Goal: Task Accomplishment & Management: Complete application form

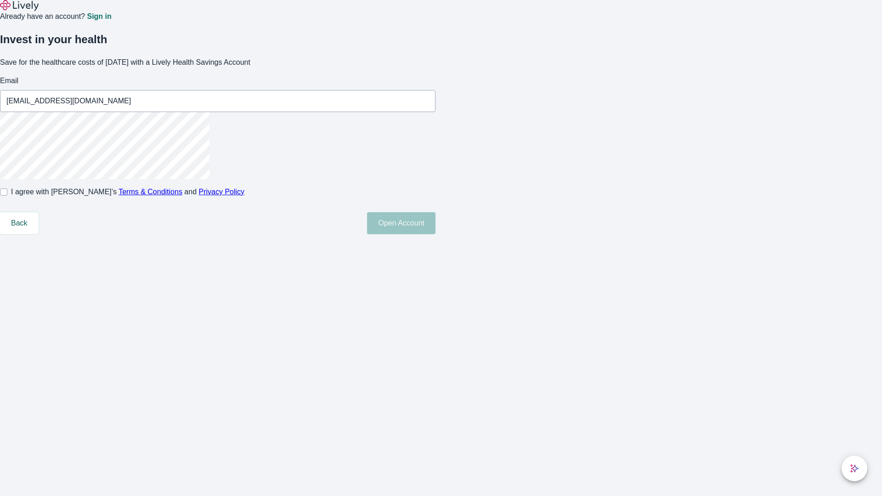
click at [7, 196] on input "I agree with Lively’s Terms & Conditions and Privacy Policy" at bounding box center [3, 191] width 7 height 7
checkbox input "true"
click at [435, 234] on button "Open Account" at bounding box center [401, 223] width 68 height 22
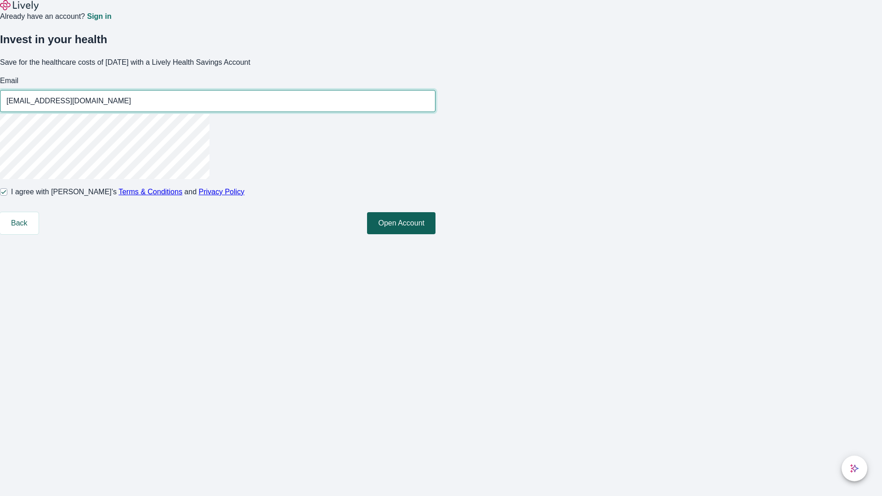
type input "[EMAIL_ADDRESS][DOMAIN_NAME]"
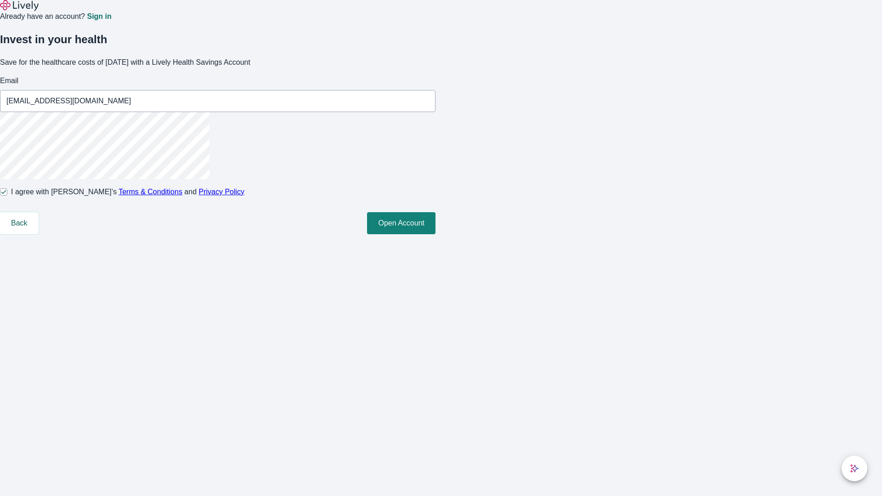
click at [7, 196] on input "I agree with Lively’s Terms & Conditions and Privacy Policy" at bounding box center [3, 191] width 7 height 7
checkbox input "false"
type input "[EMAIL_ADDRESS][DOMAIN_NAME]"
click at [7, 196] on input "I agree with Lively’s Terms & Conditions and Privacy Policy" at bounding box center [3, 191] width 7 height 7
checkbox input "true"
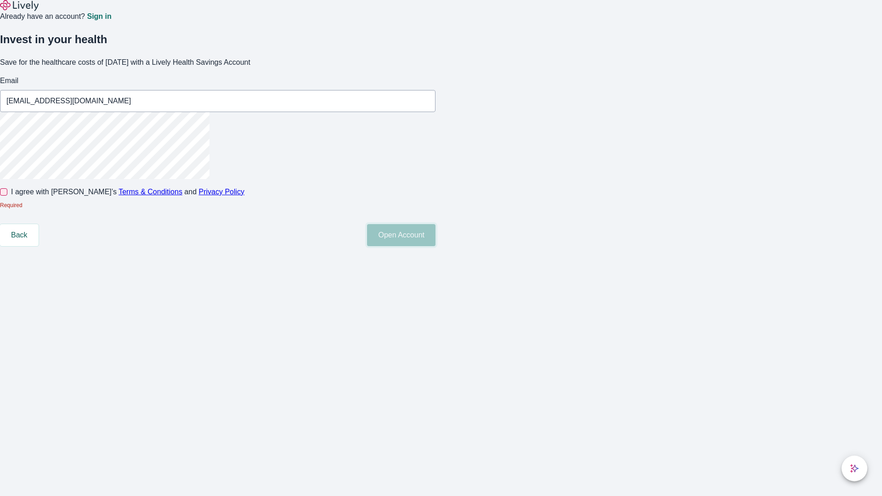
click at [435, 246] on button "Open Account" at bounding box center [401, 235] width 68 height 22
